Goal: Find specific page/section: Find specific page/section

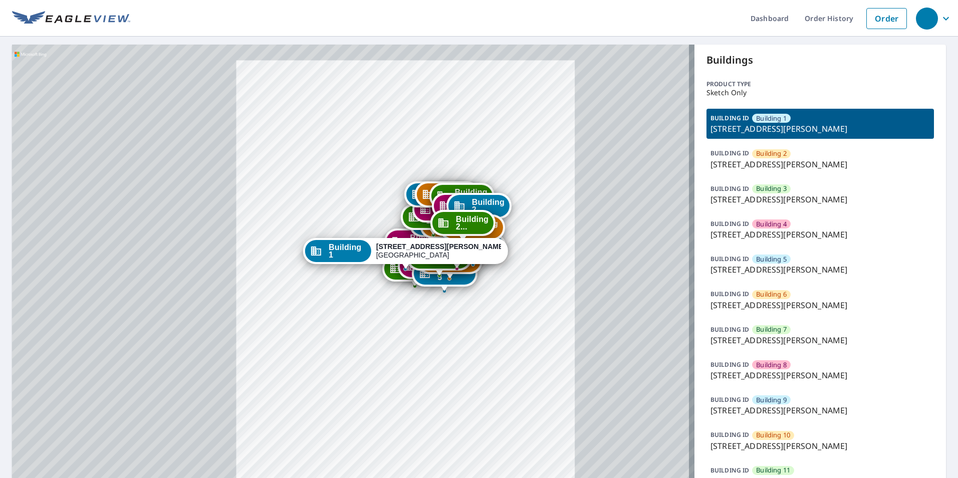
drag, startPoint x: 529, startPoint y: 416, endPoint x: 511, endPoint y: 283, distance: 134.6
click at [511, 283] on div "Building [GEOGRAPHIC_DATA][STREET_ADDRESS][PERSON_NAME] [GEOGRAPHIC_DATA][STREE…" at bounding box center [353, 483] width 682 height 877
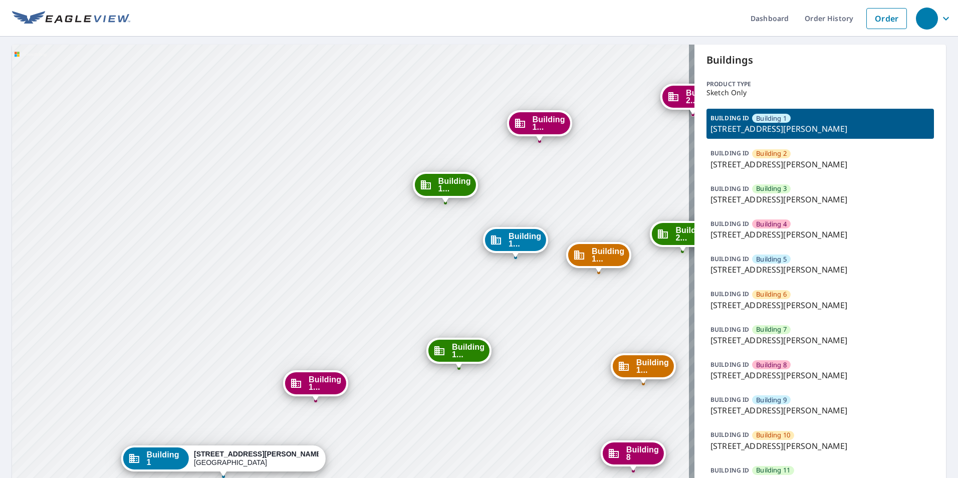
drag, startPoint x: 519, startPoint y: 361, endPoint x: 434, endPoint y: 279, distance: 118.0
click at [434, 279] on div "Building 2 4001 Anderson Road Nashville, TN 37217 Building 3 4001 Anderson Road…" at bounding box center [353, 483] width 682 height 877
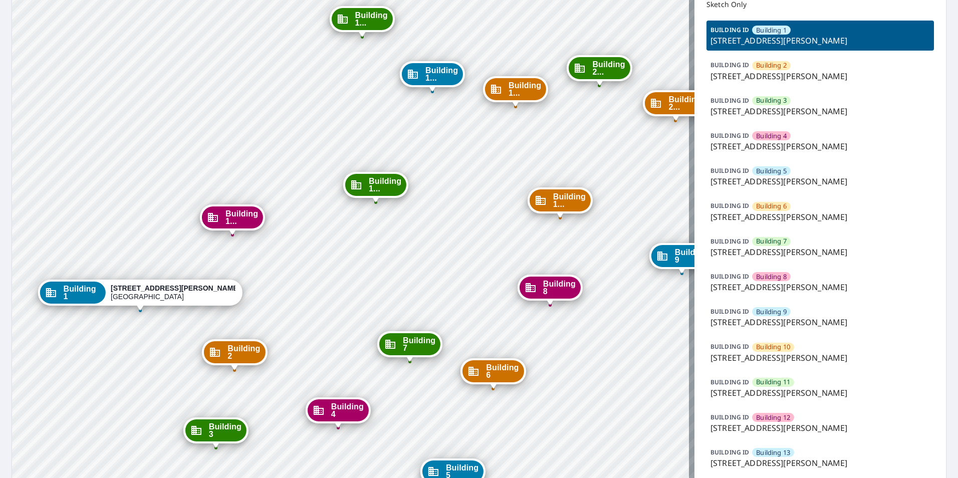
scroll to position [267, 0]
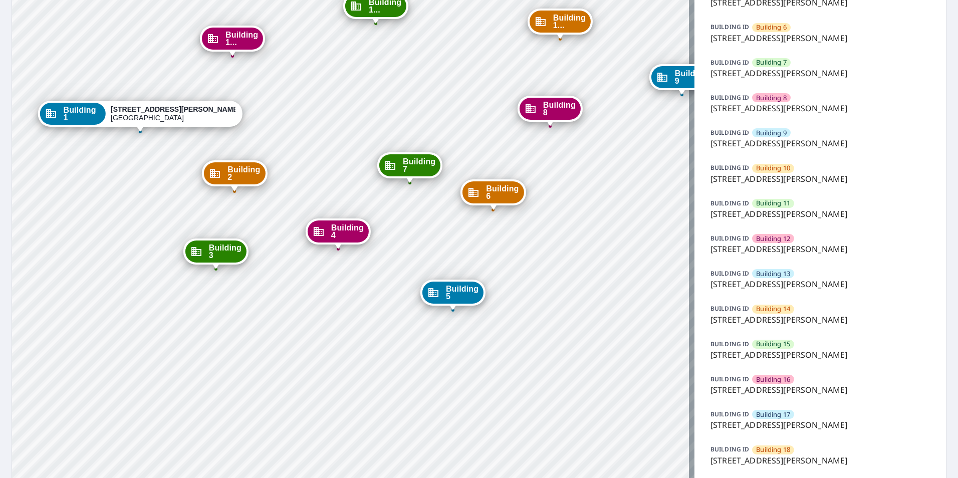
click at [742, 278] on p "4001 Anderson Road, Nashville, TN, 37217" at bounding box center [819, 284] width 219 height 12
